Goal: Task Accomplishment & Management: Manage account settings

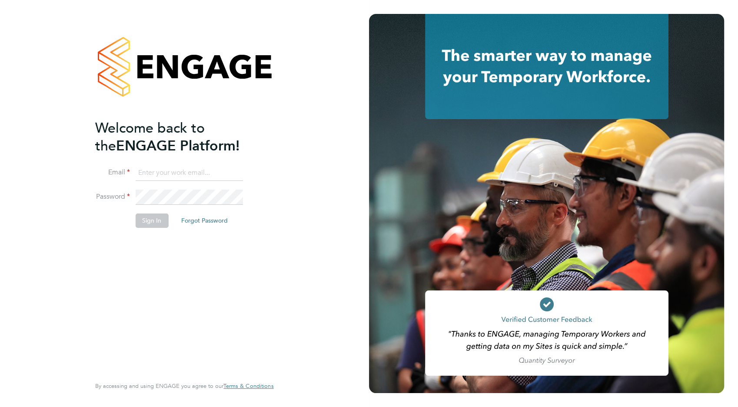
type input "[EMAIL_ADDRESS][DOMAIN_NAME]"
click at [149, 217] on button "Sign In" at bounding box center [151, 220] width 33 height 14
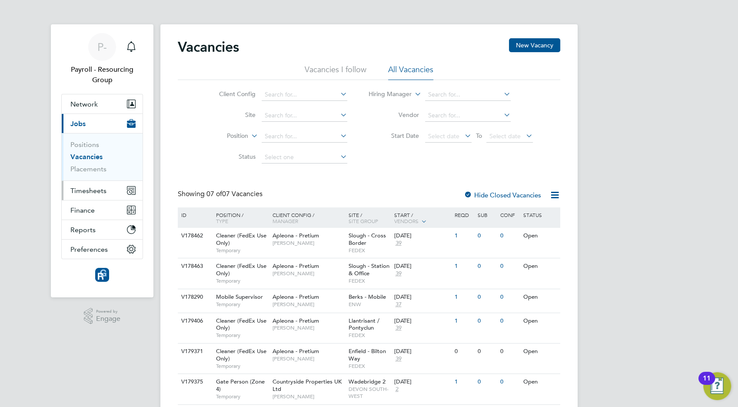
click at [81, 188] on span "Timesheets" at bounding box center [88, 190] width 36 height 8
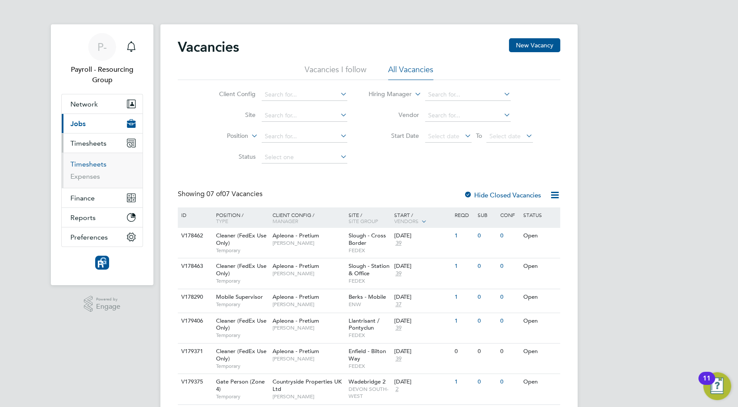
click at [86, 167] on link "Timesheets" at bounding box center [88, 164] width 36 height 8
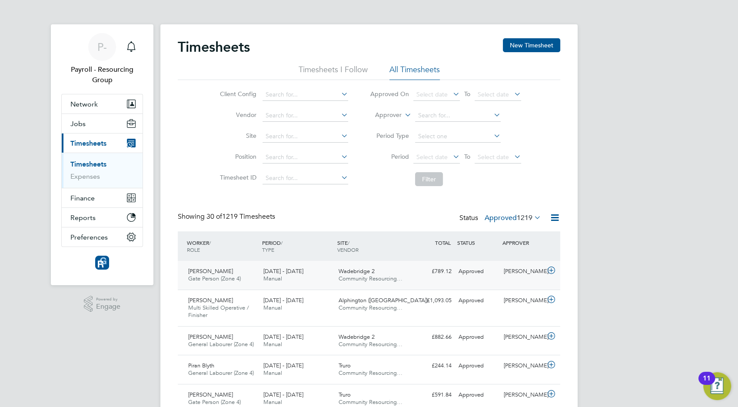
click at [240, 268] on div "[PERSON_NAME] Gate Person (Zone 4) [DATE] - [DATE]" at bounding box center [222, 275] width 75 height 22
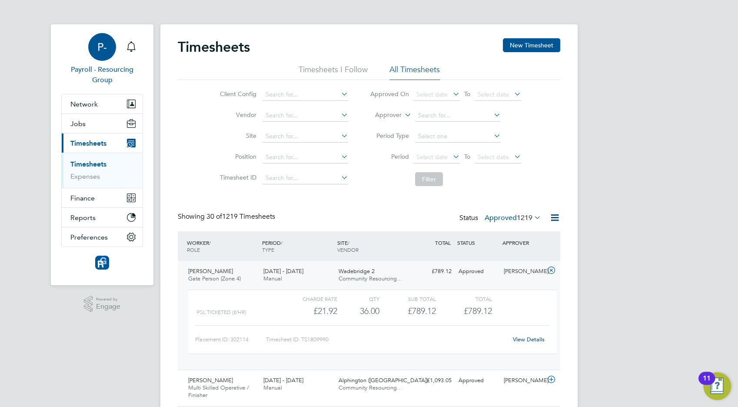
click at [99, 52] on span "P-" at bounding box center [102, 46] width 10 height 11
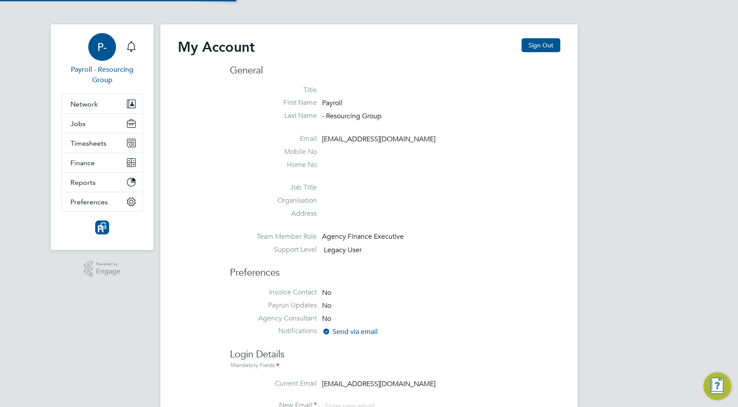
type input "[EMAIL_ADDRESS][DOMAIN_NAME]"
click at [535, 46] on button "Sign Out" at bounding box center [540, 45] width 39 height 14
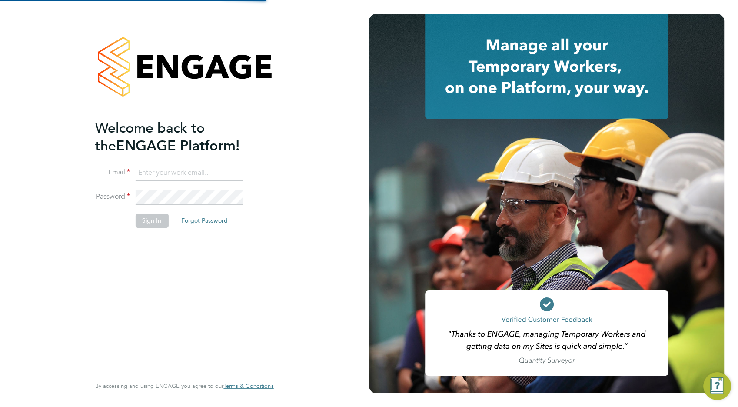
type input "[EMAIL_ADDRESS][DOMAIN_NAME]"
